Goal: Communication & Community: Answer question/provide support

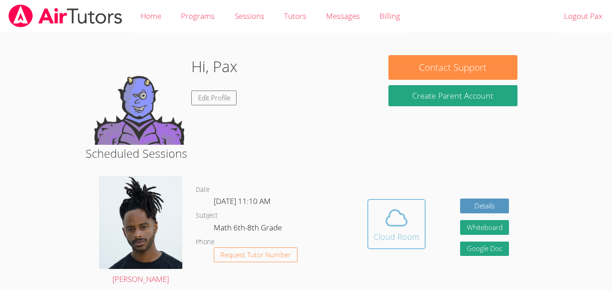
click at [373, 236] on div "Cloud Room" at bounding box center [396, 236] width 46 height 13
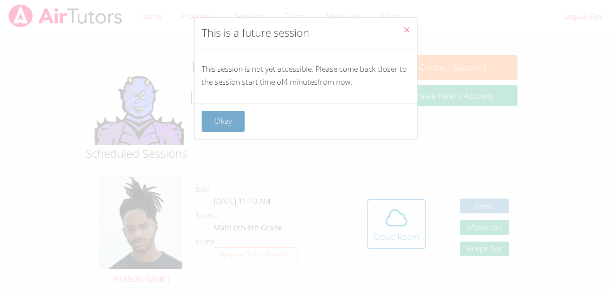
click at [236, 123] on button "Okay" at bounding box center [222, 121] width 43 height 21
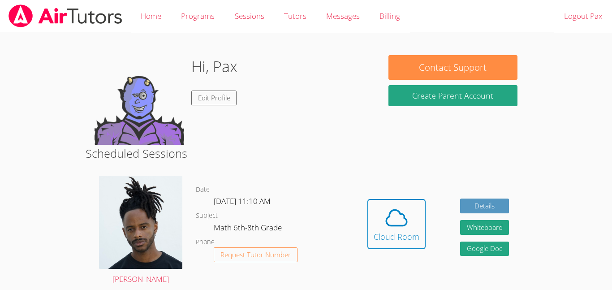
click at [439, 232] on div "Hidden Cloud Room Details Whiteboard Hidden Google Doc" at bounding box center [438, 230] width 176 height 123
click at [401, 225] on icon at bounding box center [396, 218] width 21 height 16
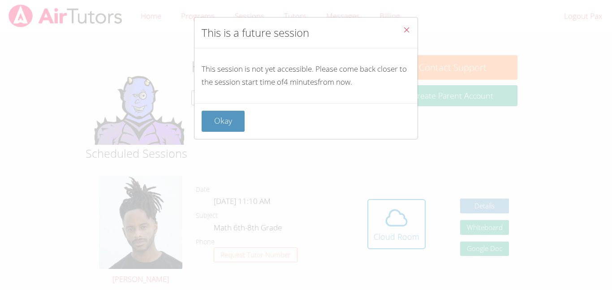
click at [211, 134] on div "Okay" at bounding box center [305, 121] width 223 height 36
click at [215, 122] on button "Okay" at bounding box center [222, 121] width 43 height 21
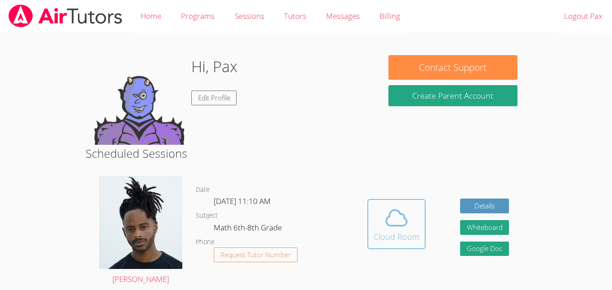
click at [385, 206] on icon at bounding box center [396, 217] width 25 height 25
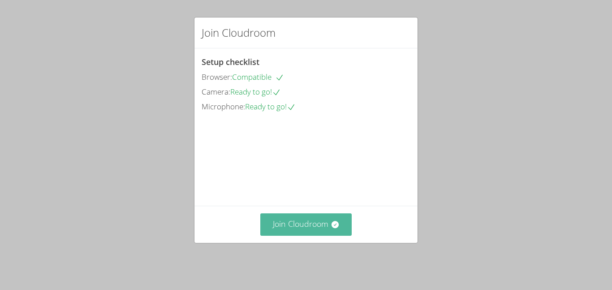
click at [314, 225] on button "Join Cloudroom" at bounding box center [306, 224] width 92 height 22
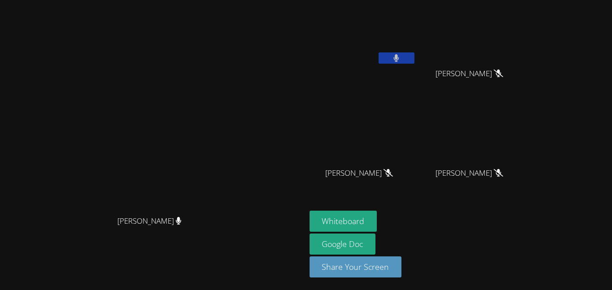
click at [416, 115] on video at bounding box center [362, 133] width 107 height 60
click at [377, 223] on button "Whiteboard" at bounding box center [343, 220] width 68 height 21
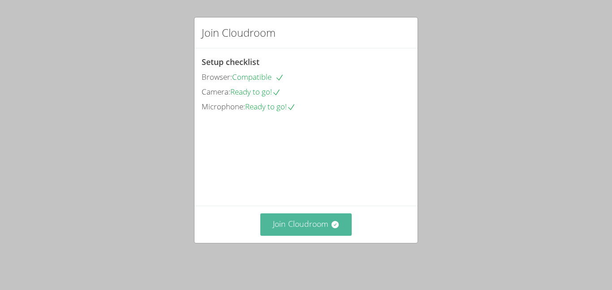
click at [313, 217] on button "Join Cloudroom" at bounding box center [306, 224] width 92 height 22
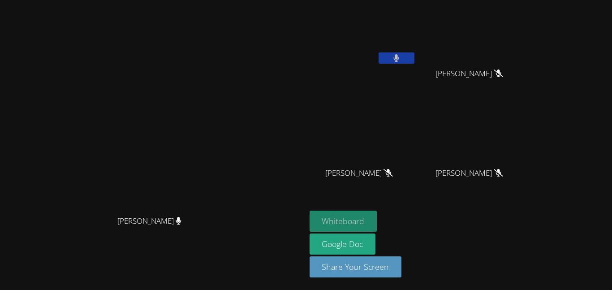
click at [377, 227] on button "Whiteboard" at bounding box center [343, 220] width 68 height 21
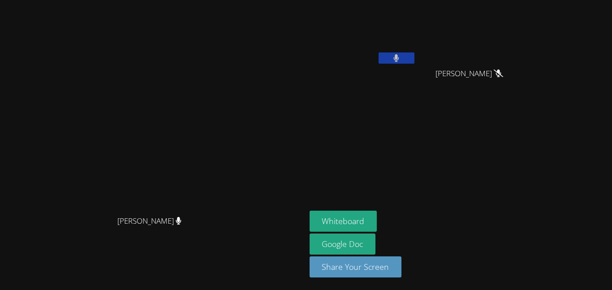
click at [414, 54] on button at bounding box center [396, 57] width 36 height 11
click at [416, 47] on video at bounding box center [362, 34] width 107 height 60
click at [414, 61] on button at bounding box center [396, 57] width 36 height 11
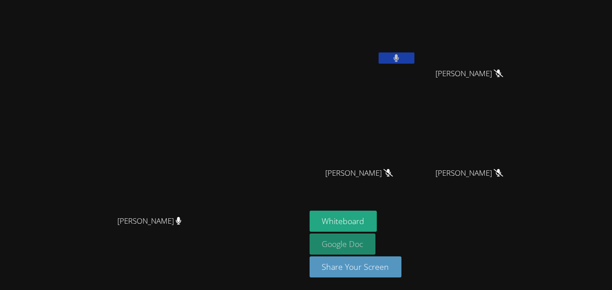
click at [376, 242] on link "Google Doc" at bounding box center [342, 243] width 66 height 21
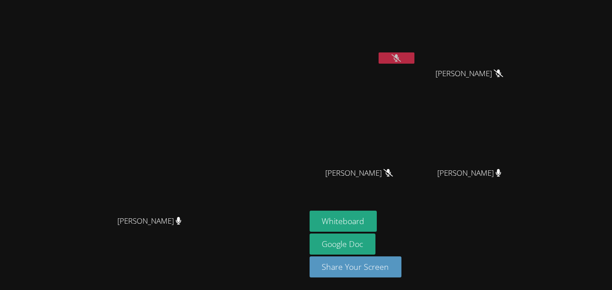
click at [401, 56] on icon at bounding box center [395, 58] width 9 height 8
